Goal: Information Seeking & Learning: Learn about a topic

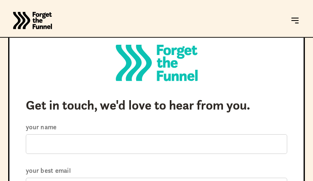
type input "XqEewyjDLg"
type input "gunuququdal407@gmail.com"
select select "Ask a question about working with you"
